Goal: Communication & Community: Answer question/provide support

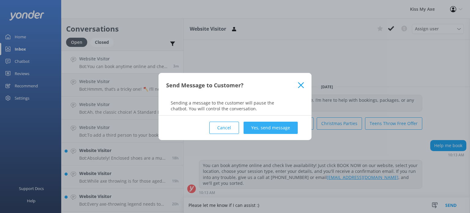
type textarea "Please let me know if I can assist :)"
click at [262, 125] on button "Yes, send message" at bounding box center [271, 127] width 54 height 12
